Goal: Task Accomplishment & Management: Use online tool/utility

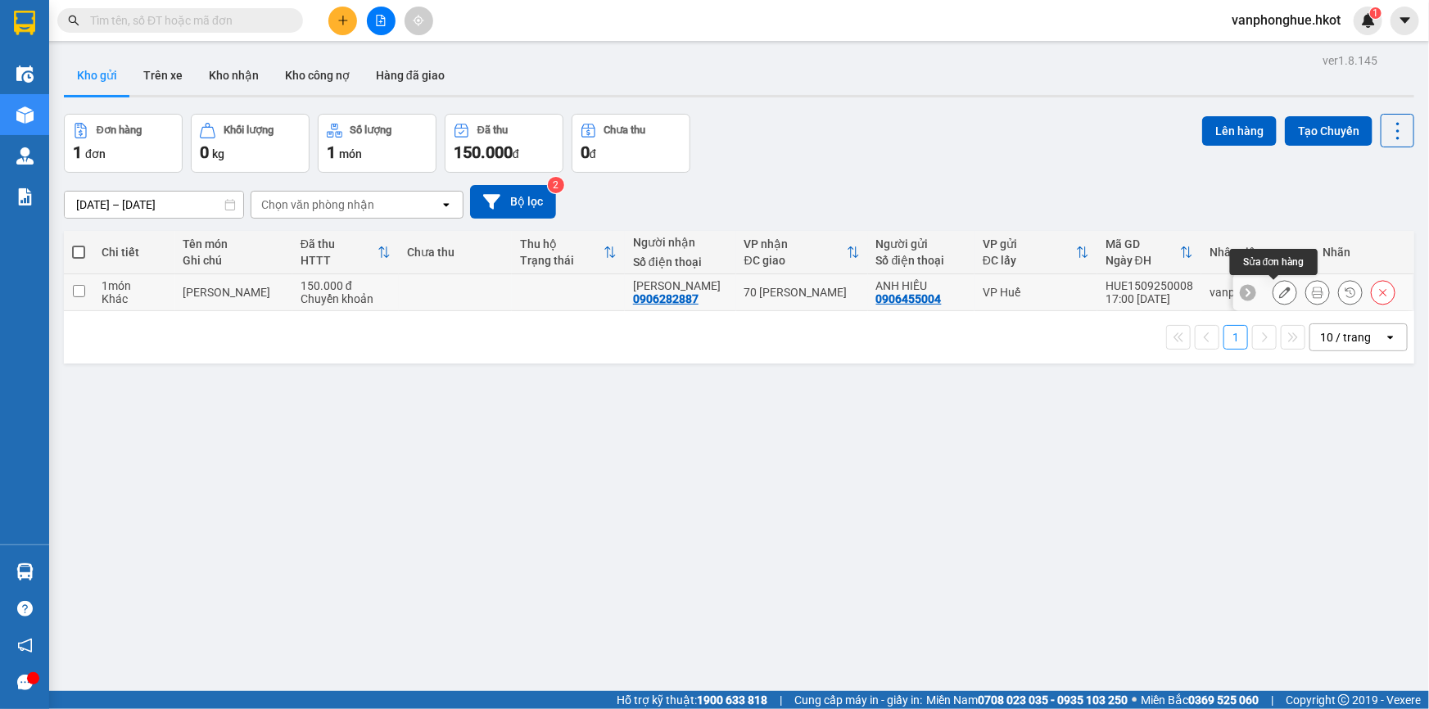
click at [1279, 292] on icon at bounding box center [1284, 292] width 11 height 11
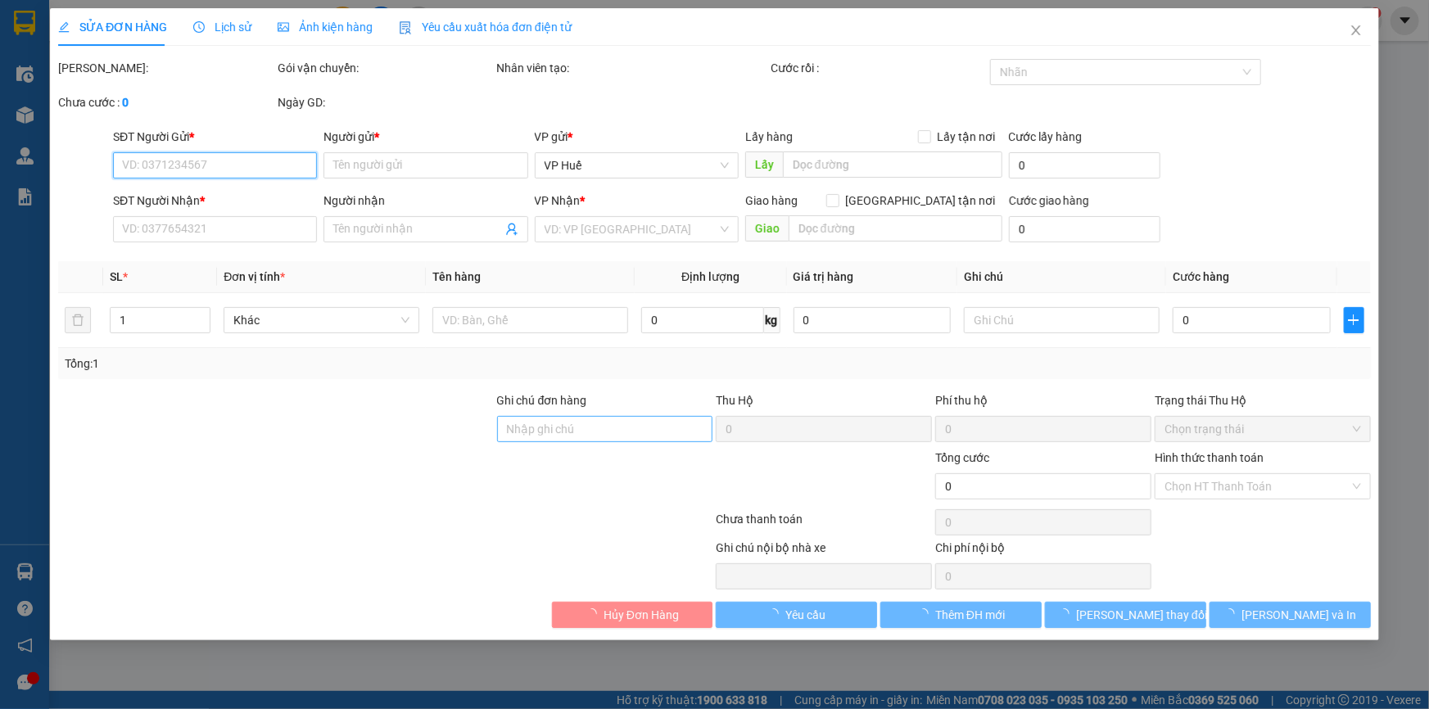
type input "0906455004"
type input "ANH HIẾU"
type input "0906282887"
type input "[PERSON_NAME]"
type input "150.000"
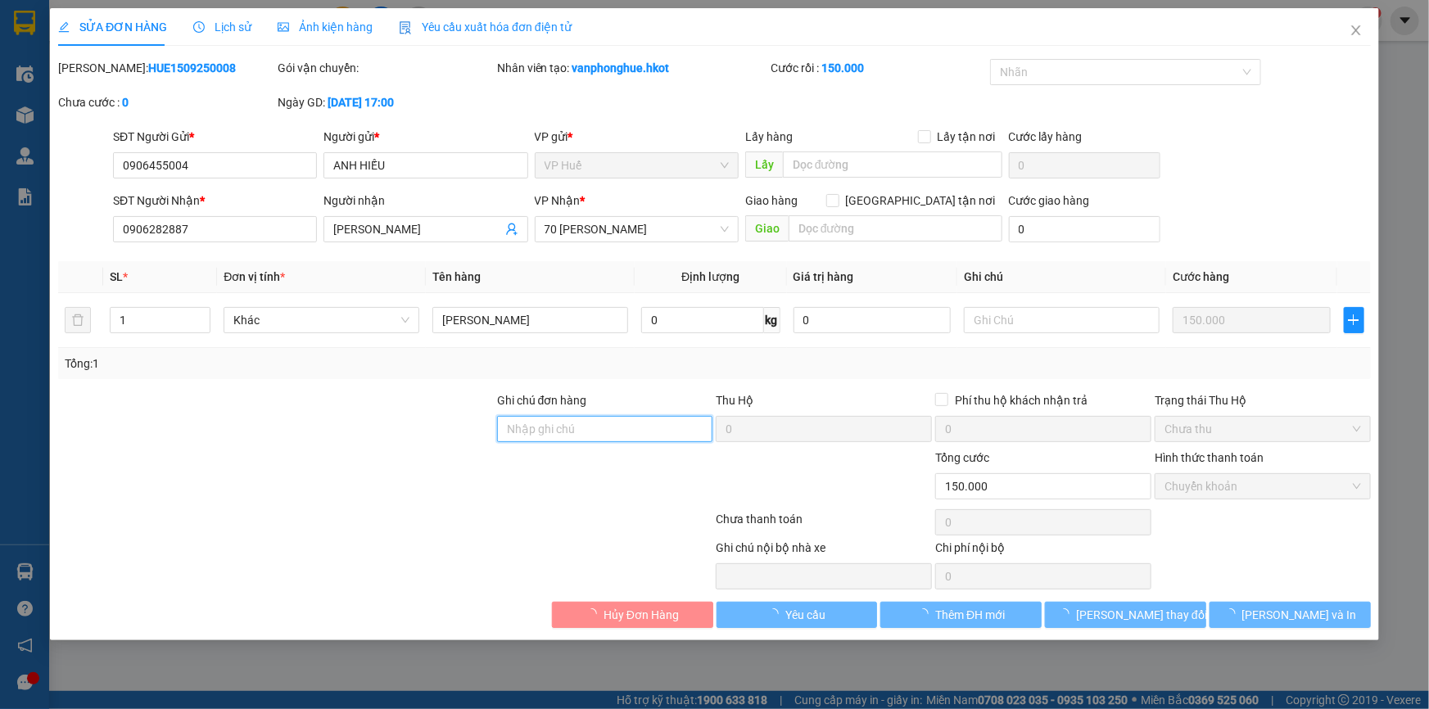
click at [555, 432] on input "Ghi chú đơn hàng" at bounding box center [605, 429] width 216 height 26
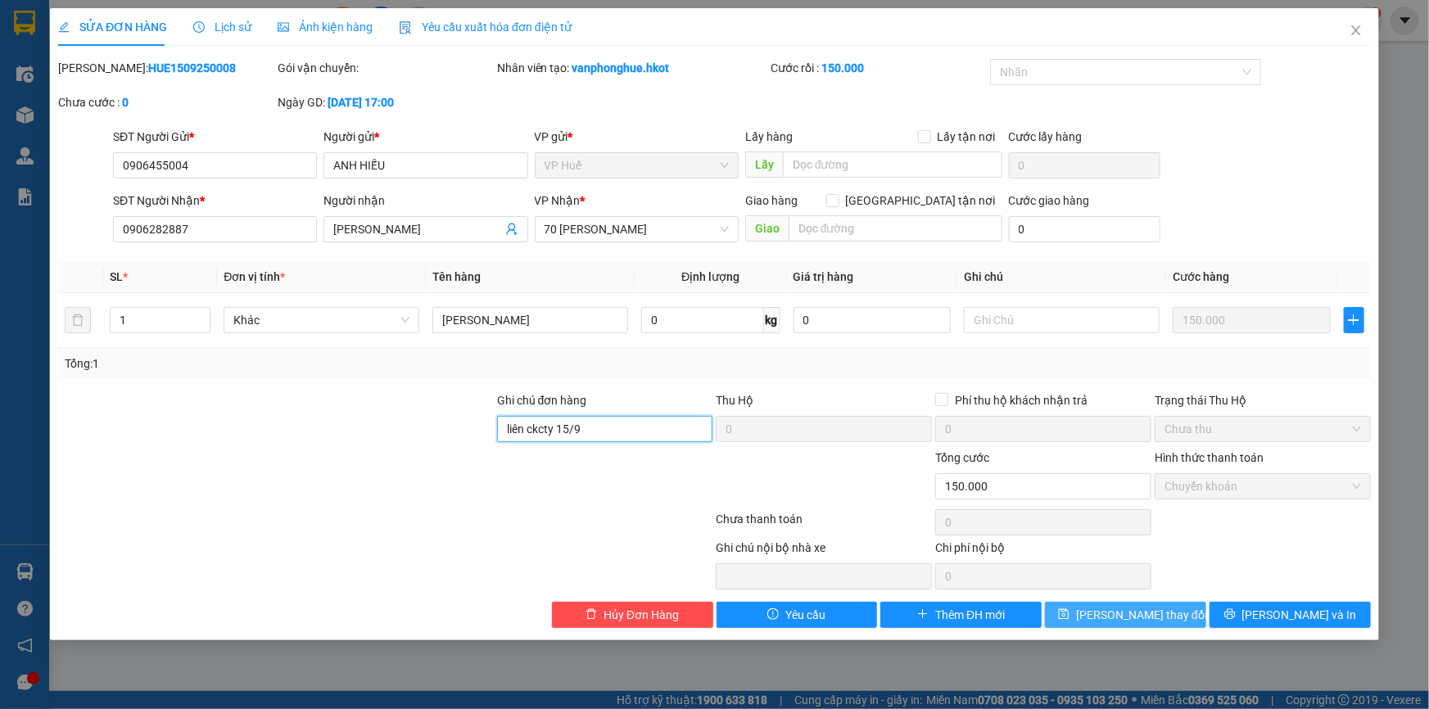
type input "liên ckcty 15/9"
click at [1161, 607] on span "[PERSON_NAME] thay đổi" at bounding box center [1141, 615] width 131 height 18
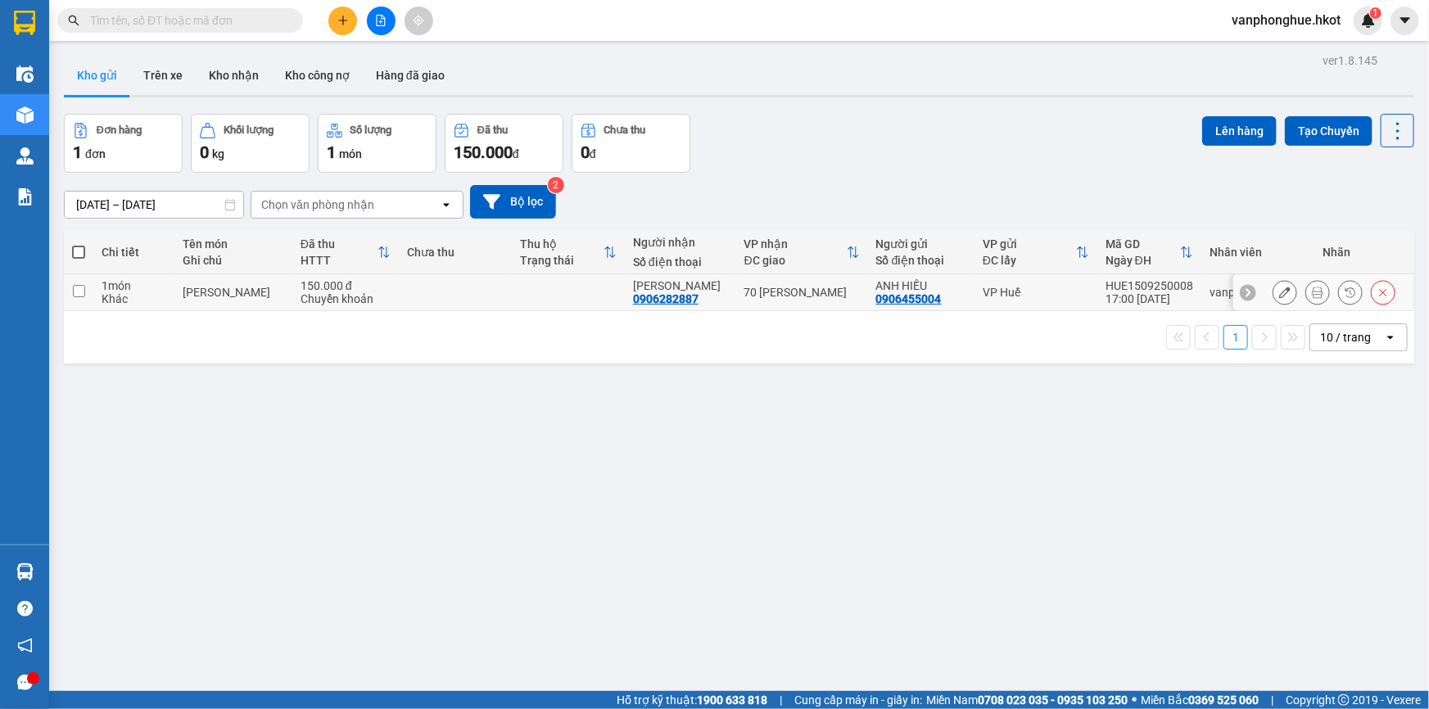
click at [1312, 294] on icon at bounding box center [1317, 292] width 11 height 11
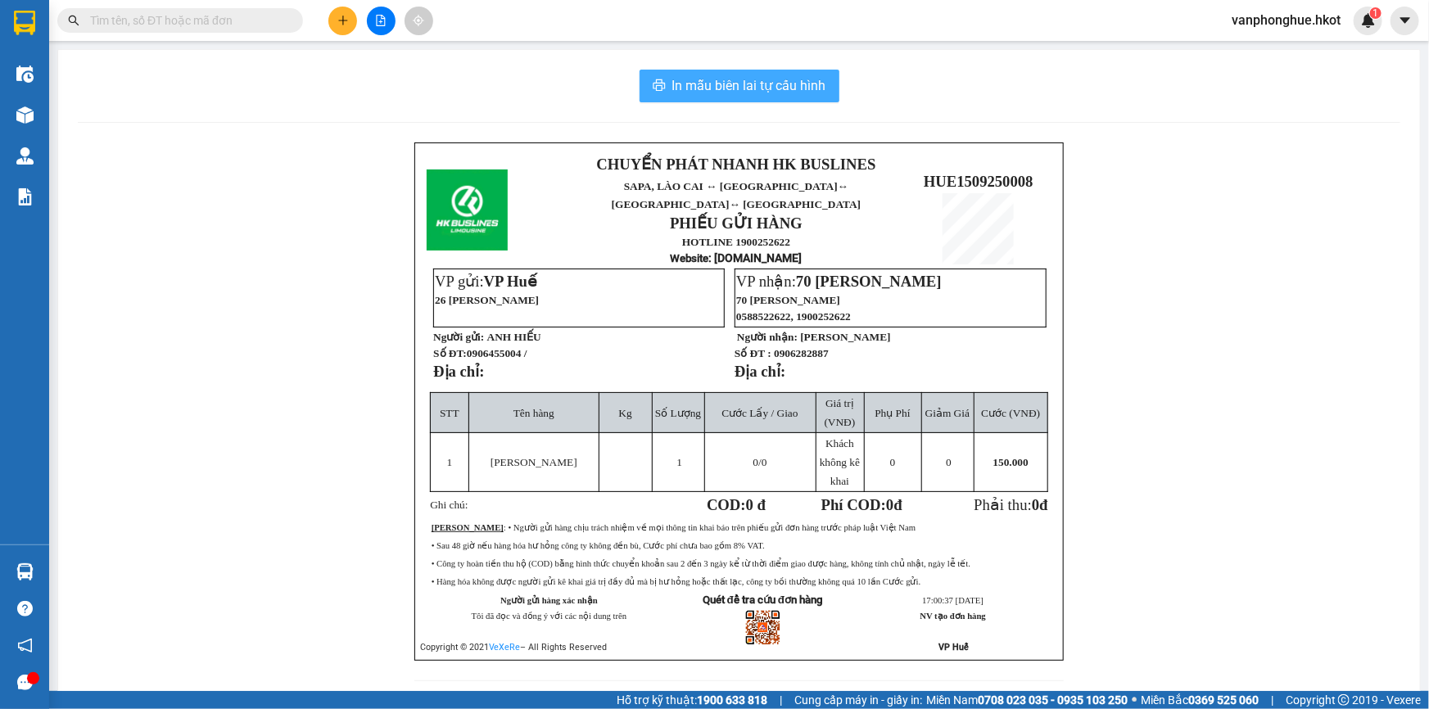
click at [747, 90] on span "In mẫu biên lai tự cấu hình" at bounding box center [749, 85] width 154 height 20
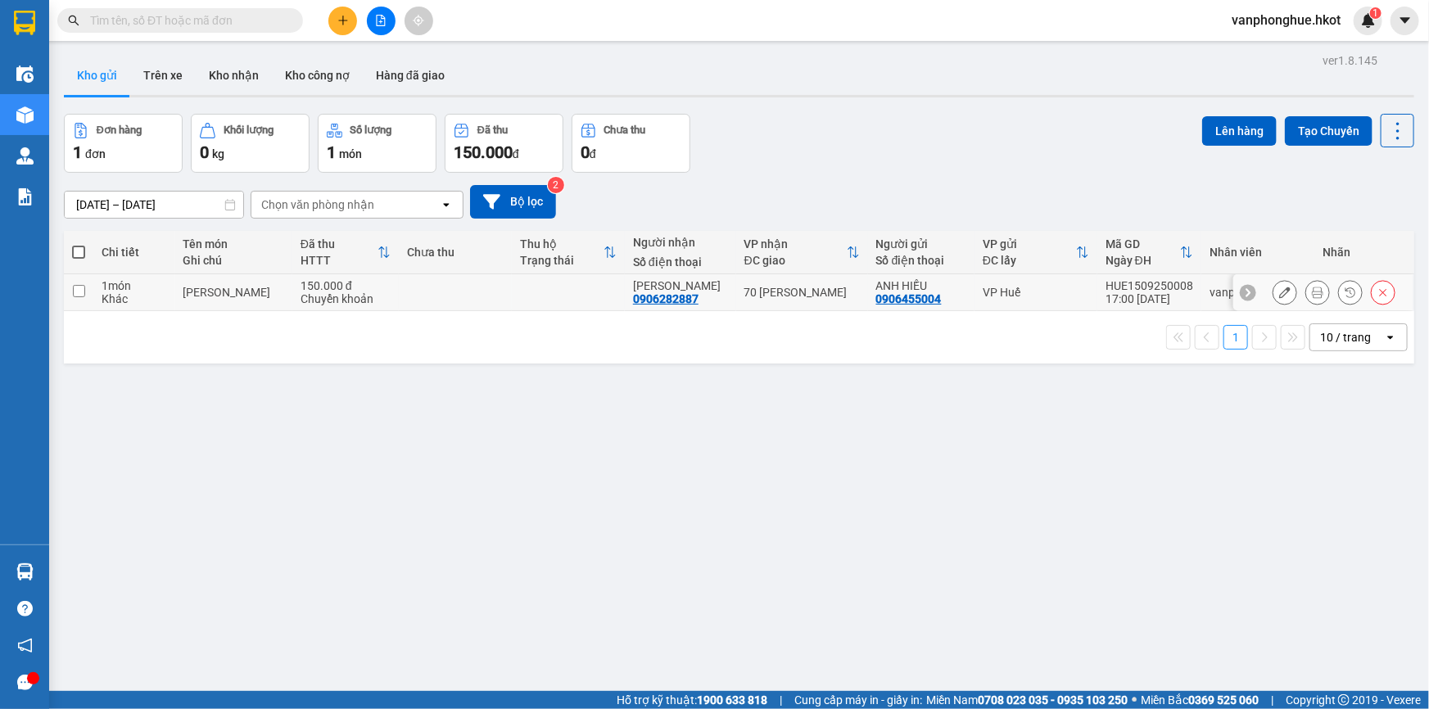
click at [76, 294] on input "checkbox" at bounding box center [79, 291] width 12 height 12
checkbox input "true"
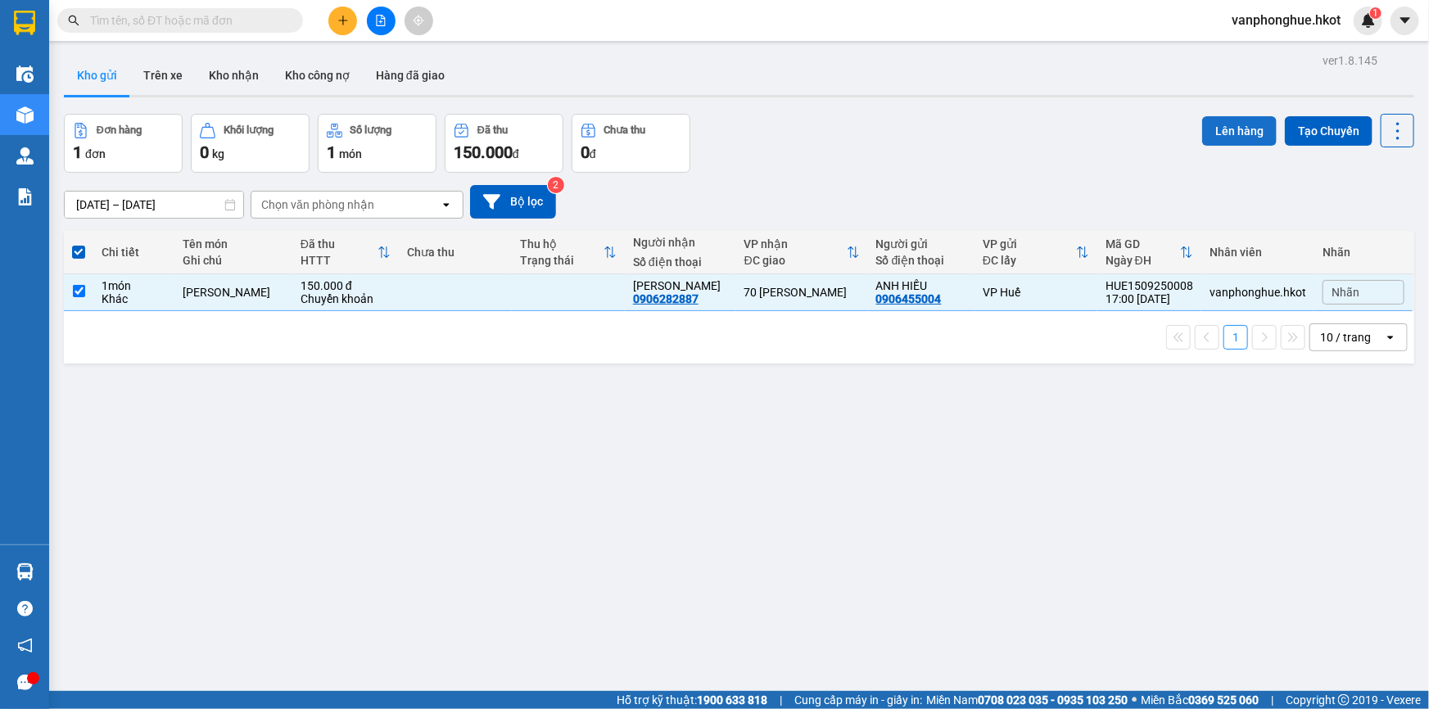
click at [1226, 129] on button "Lên hàng" at bounding box center [1239, 130] width 75 height 29
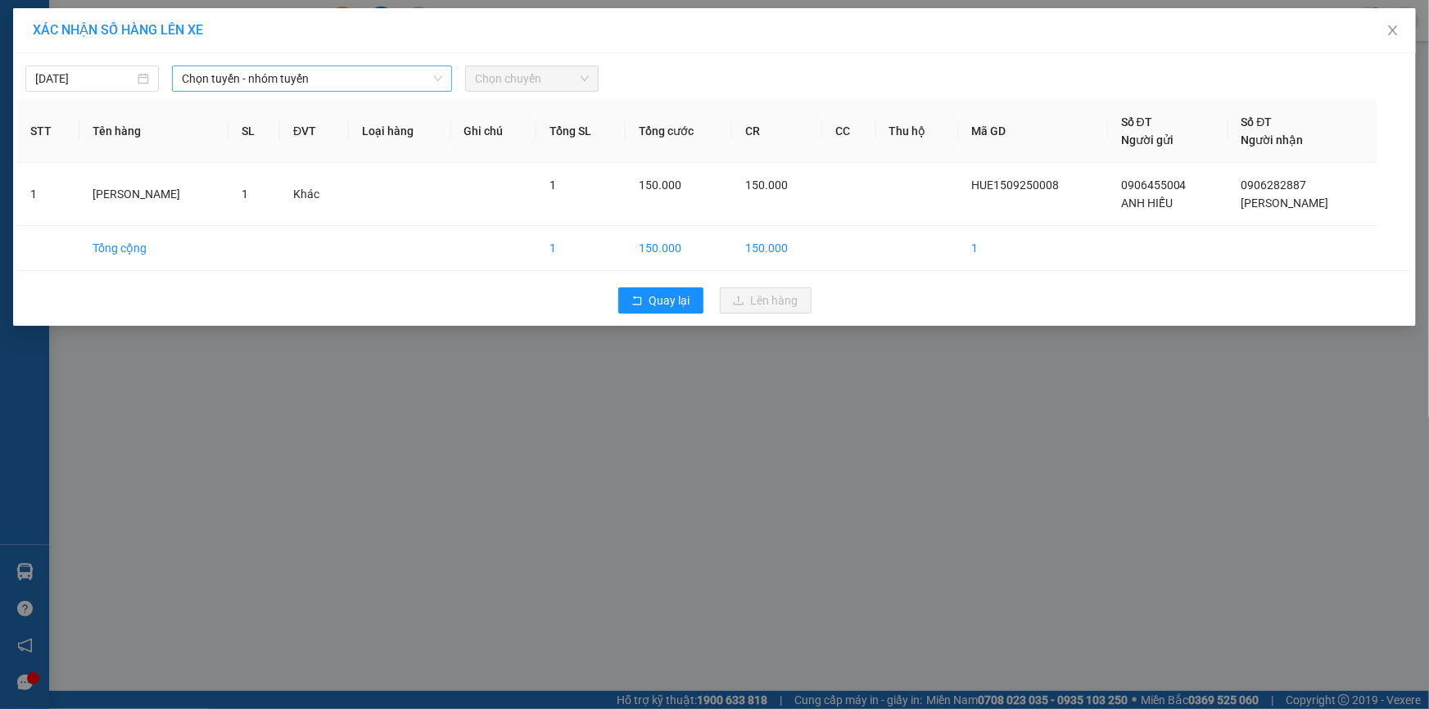
click at [344, 77] on span "Chọn tuyến - nhóm tuyến" at bounding box center [312, 78] width 260 height 25
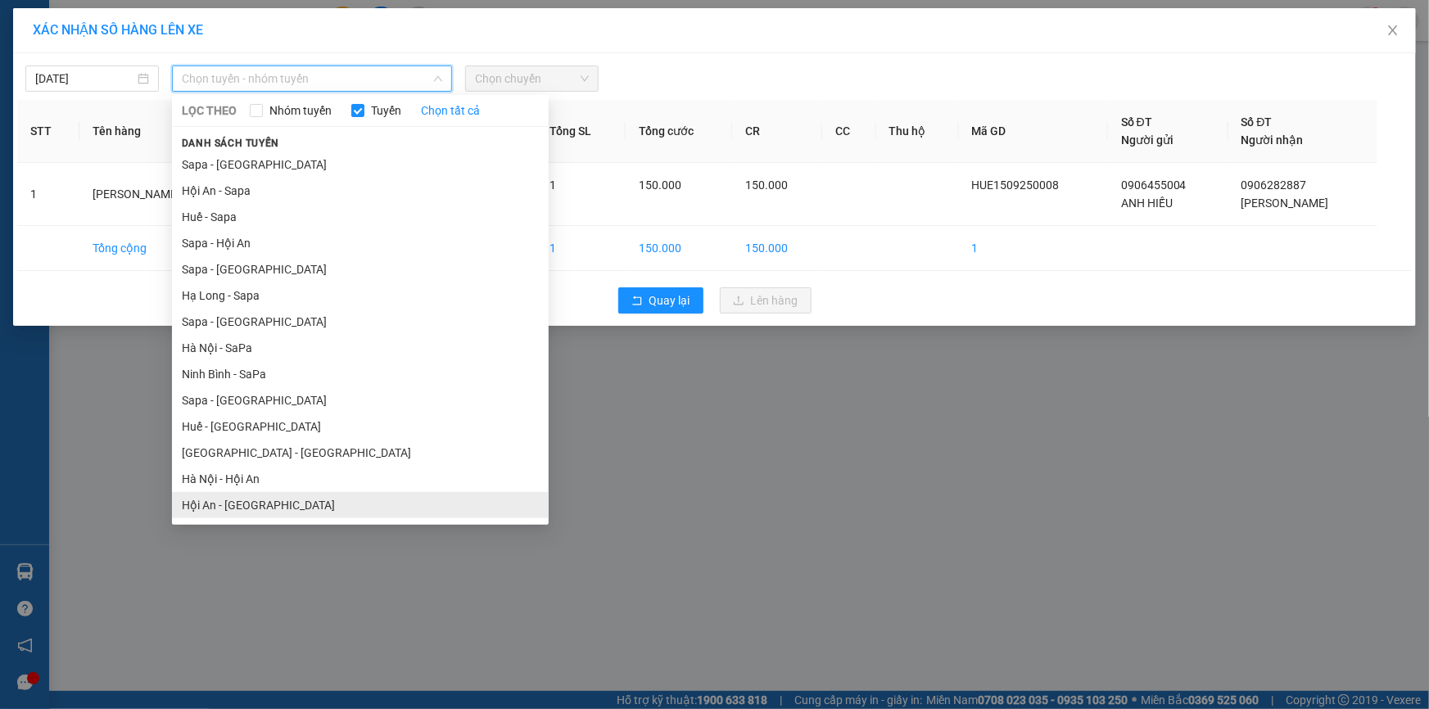
click at [251, 509] on li "Hội An - [GEOGRAPHIC_DATA]" at bounding box center [360, 505] width 377 height 26
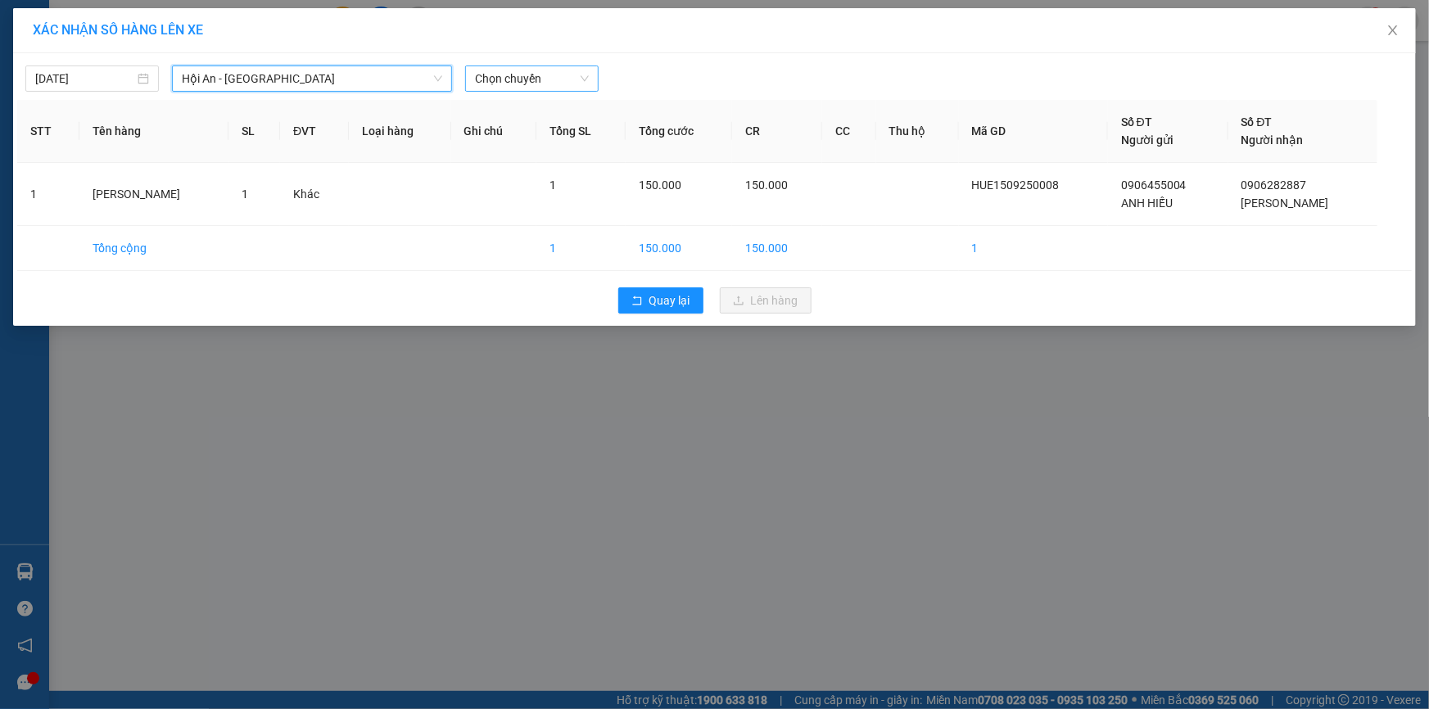
click at [553, 77] on span "Chọn chuyến" at bounding box center [532, 78] width 114 height 25
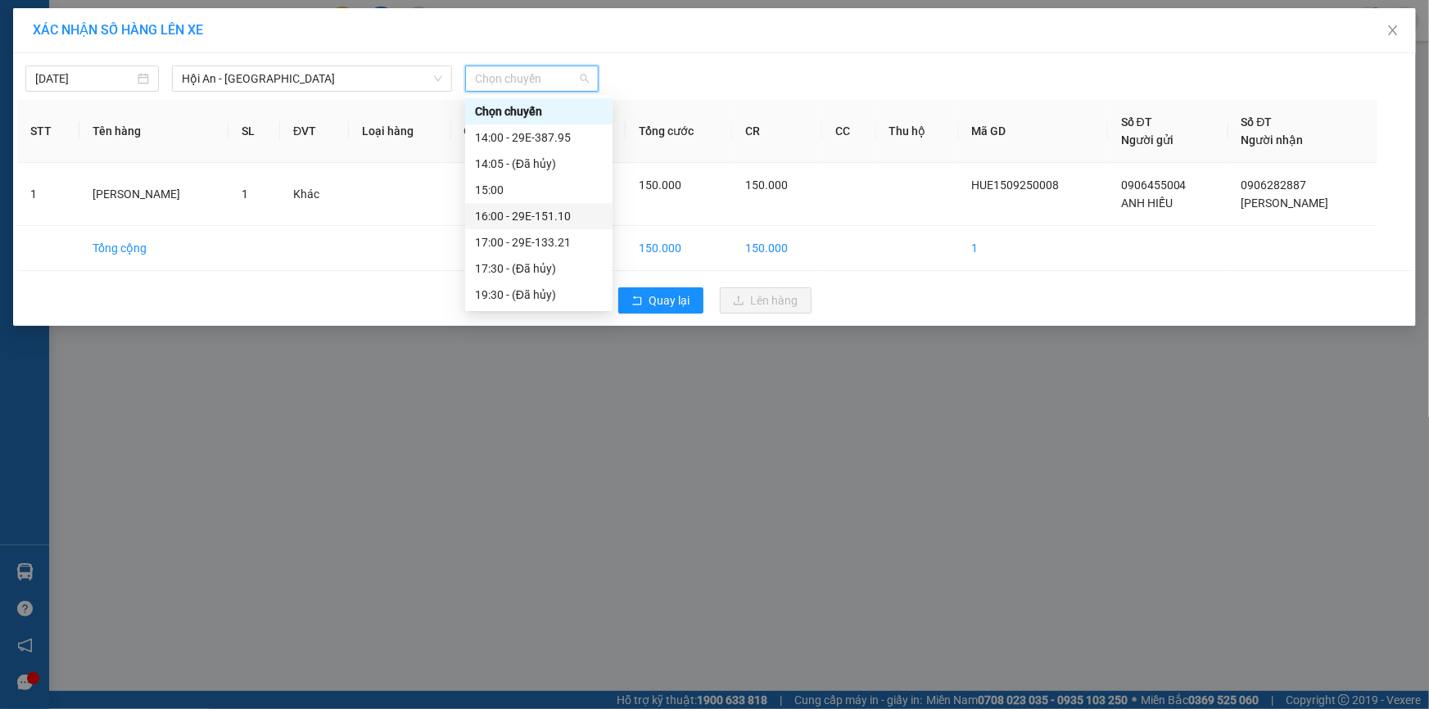
click at [568, 215] on div "16:00 - 29E-151.10" at bounding box center [539, 216] width 128 height 18
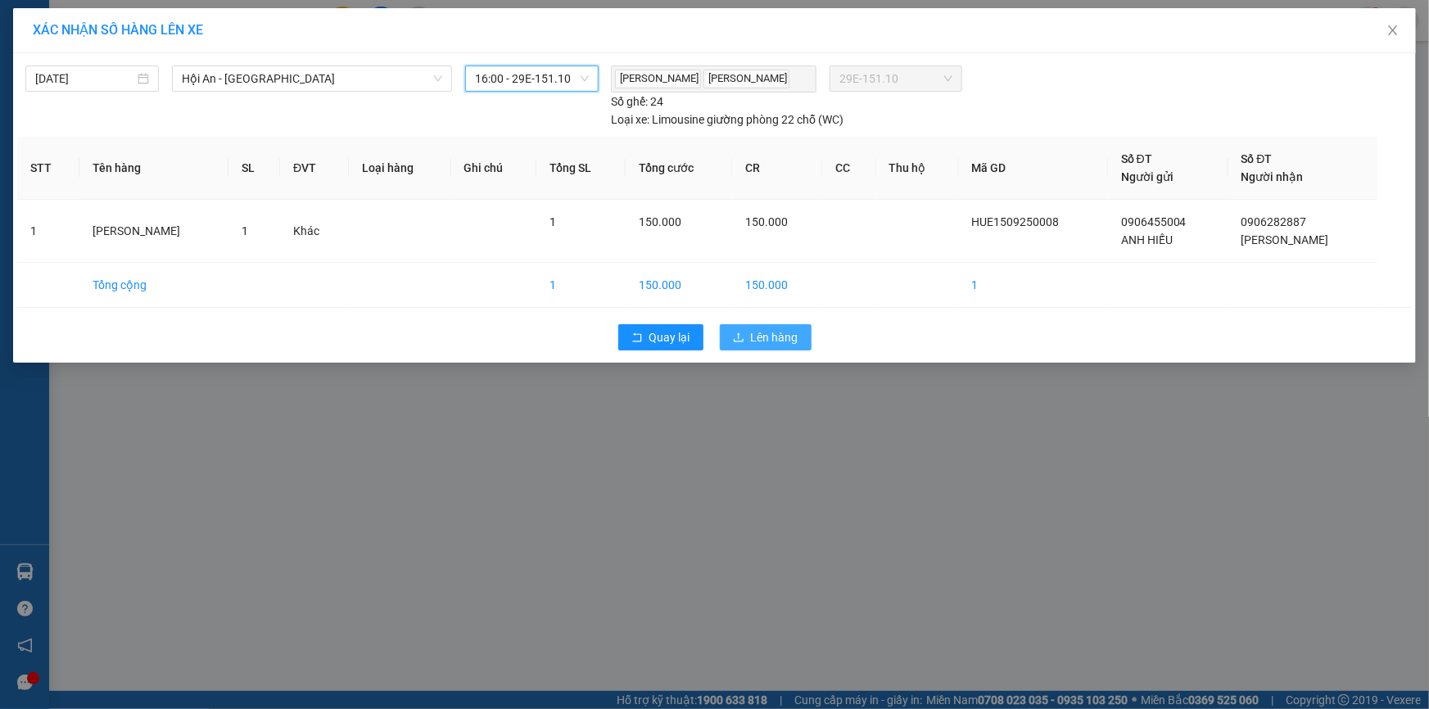
click at [782, 334] on span "Lên hàng" at bounding box center [775, 337] width 48 height 18
